Goal: Task Accomplishment & Management: Complete application form

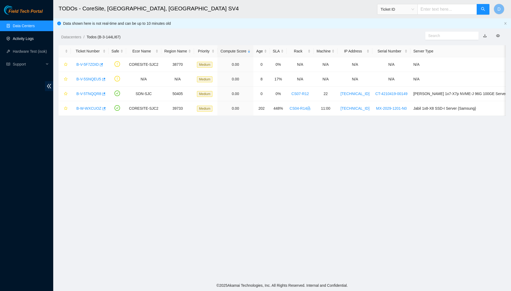
click at [34, 36] on link "Activity Logs" at bounding box center [23, 38] width 21 height 4
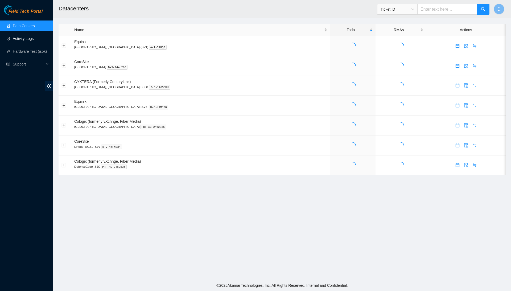
click at [34, 38] on link "Activity Logs" at bounding box center [23, 38] width 21 height 4
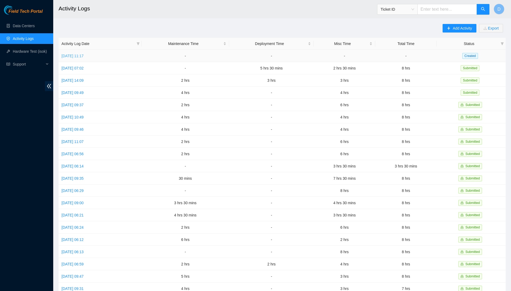
click at [84, 56] on link "[DATE] 11:17" at bounding box center [72, 56] width 22 height 4
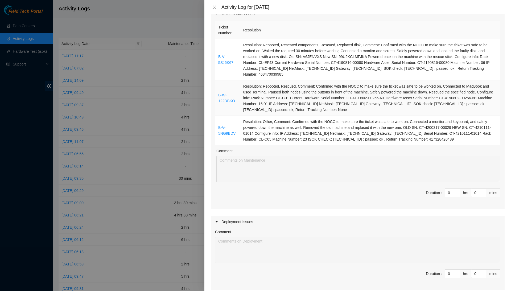
scroll to position [56, 0]
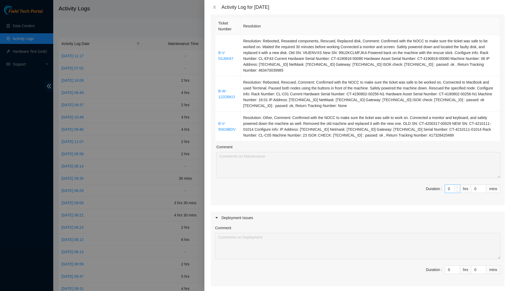
click at [452, 185] on input "0" at bounding box center [452, 189] width 15 height 8
type input "3"
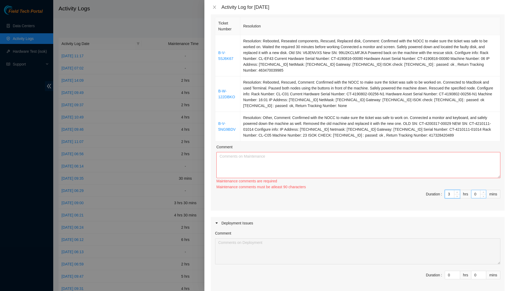
type input "3"
click at [476, 190] on input "0" at bounding box center [478, 194] width 15 height 8
type input "3"
type input "30"
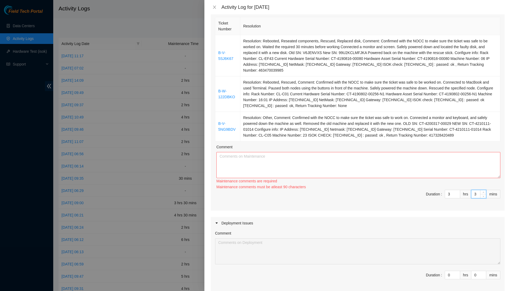
type input "30"
click at [485, 160] on textarea "Comment" at bounding box center [358, 165] width 284 height 26
click at [449, 190] on input "3" at bounding box center [452, 194] width 15 height 8
type input "0"
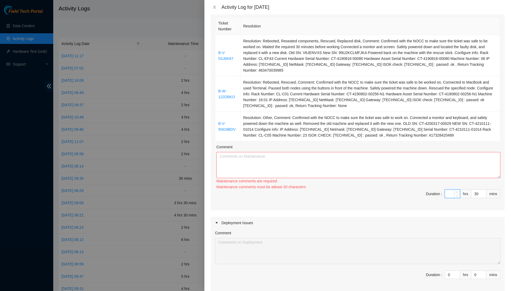
type input "4"
click at [479, 190] on input "30" at bounding box center [478, 194] width 15 height 8
click at [479, 192] on input "30" at bounding box center [478, 194] width 15 height 8
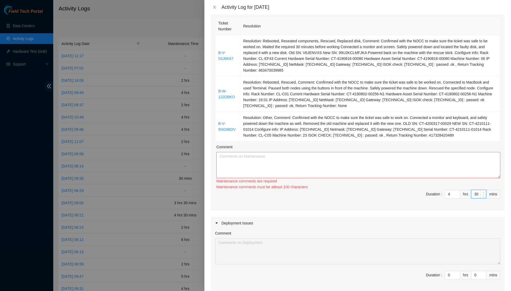
click at [479, 192] on input "30" at bounding box center [478, 194] width 15 height 8
type input "0"
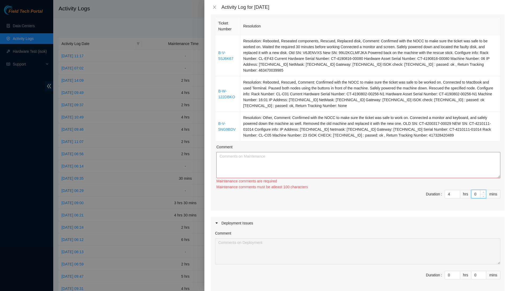
type input "0"
click at [479, 167] on textarea "Comment" at bounding box center [358, 165] width 284 height 26
type textarea "C"
type textarea "c"
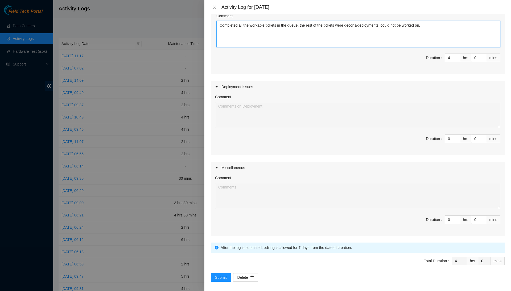
scroll to position [187, 0]
type textarea "Completed all the workable tickets in the queue, the rest of the tickets were d…"
click at [451, 216] on input "0" at bounding box center [452, 220] width 15 height 8
type input "4"
type input "8"
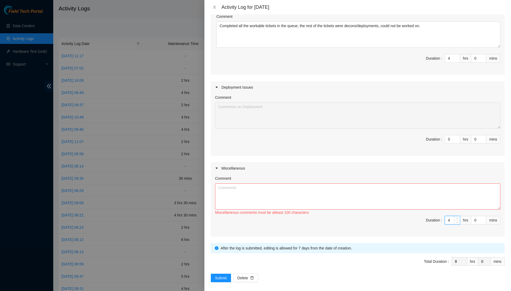
type input "4"
click at [454, 188] on textarea "Comment" at bounding box center [357, 196] width 285 height 26
type textarea "S"
click at [450, 54] on input "4" at bounding box center [452, 58] width 15 height 8
click at [439, 183] on textarea "Spent about an hour at CoreSite, I noticed we had tickets at cyxtera so I moved…" at bounding box center [357, 196] width 285 height 26
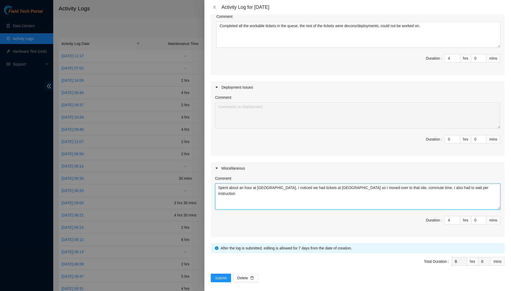
click at [449, 183] on textarea "Spent about an hour at CoreSite, I noticed we had tickets at cyxtera so I moved…" at bounding box center [357, 196] width 285 height 26
click at [436, 188] on textarea "Spent about an hour at CoreSite, I noticed we had tickets at cyxtera so I moved…" at bounding box center [357, 196] width 285 height 26
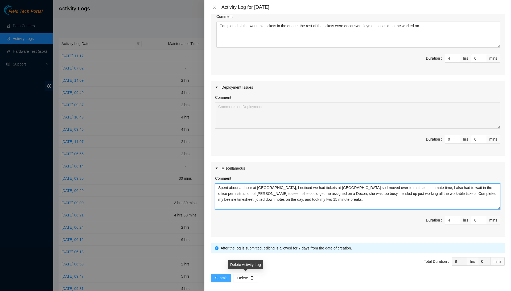
type textarea "Spent about an hour at CoreSite, I noticed we had tickets at cyxtera so I moved…"
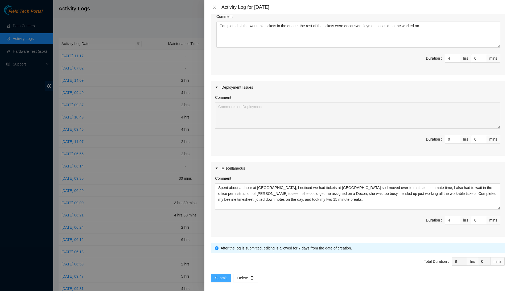
click at [213, 274] on button "Submit" at bounding box center [221, 277] width 20 height 9
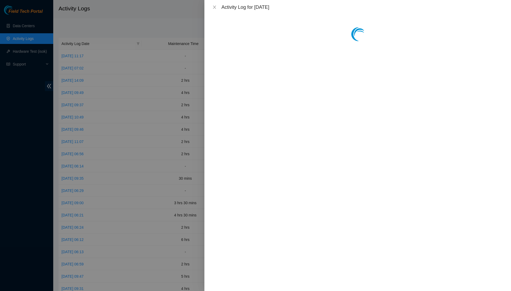
scroll to position [0, 0]
